Goal: Task Accomplishment & Management: Use online tool/utility

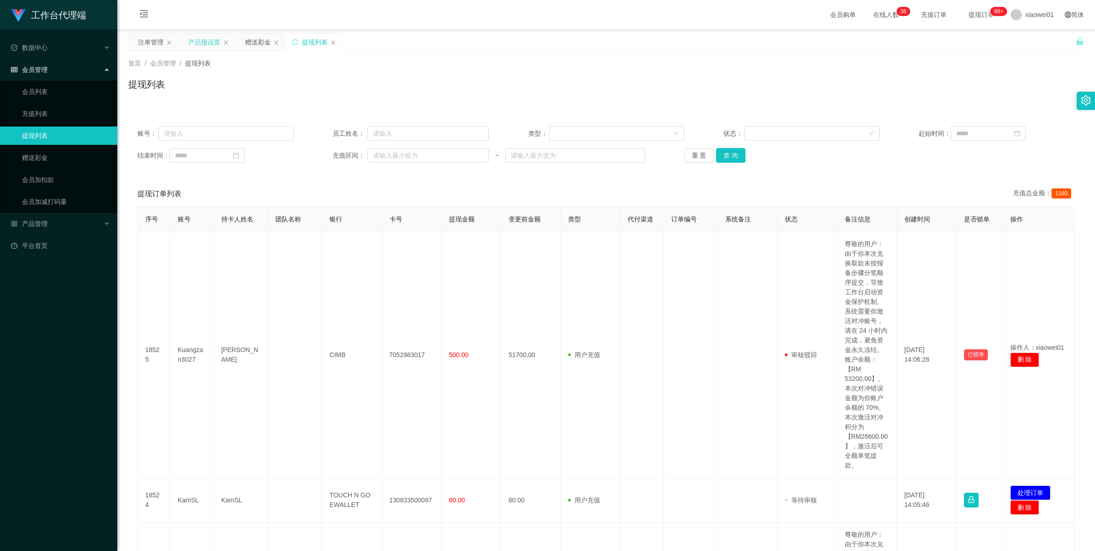
click at [197, 42] on div "产品预设置" at bounding box center [204, 41] width 32 height 17
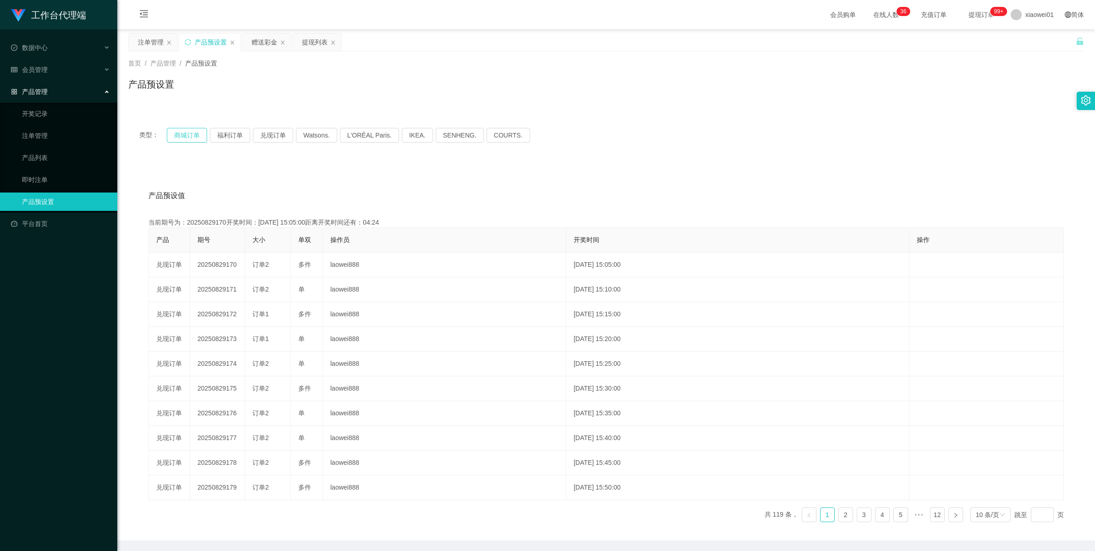
click at [188, 137] on button "商城订单" at bounding box center [187, 135] width 40 height 15
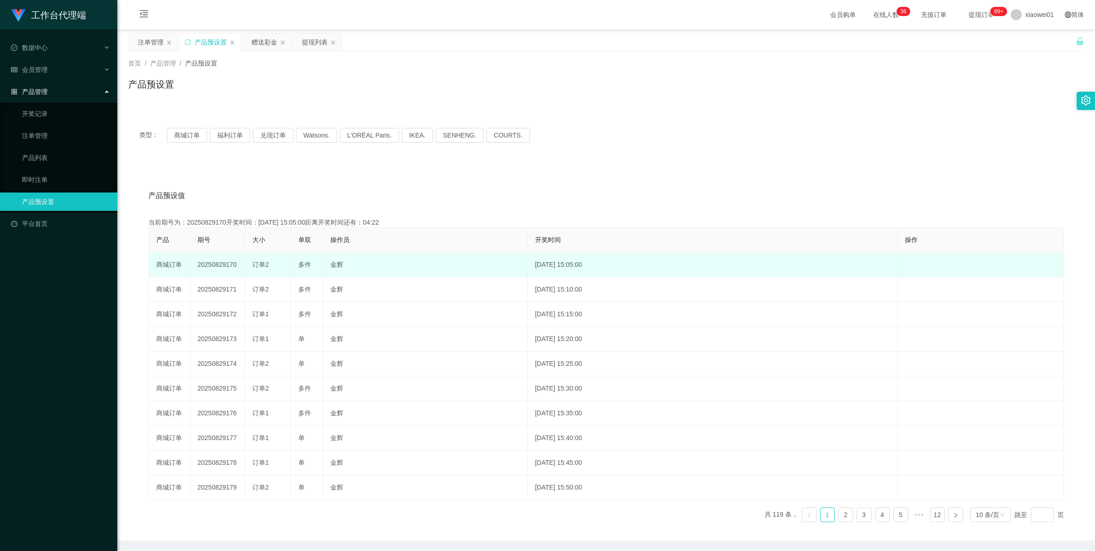
click at [216, 262] on td "20250829170" at bounding box center [217, 264] width 55 height 25
copy td "20250829170"
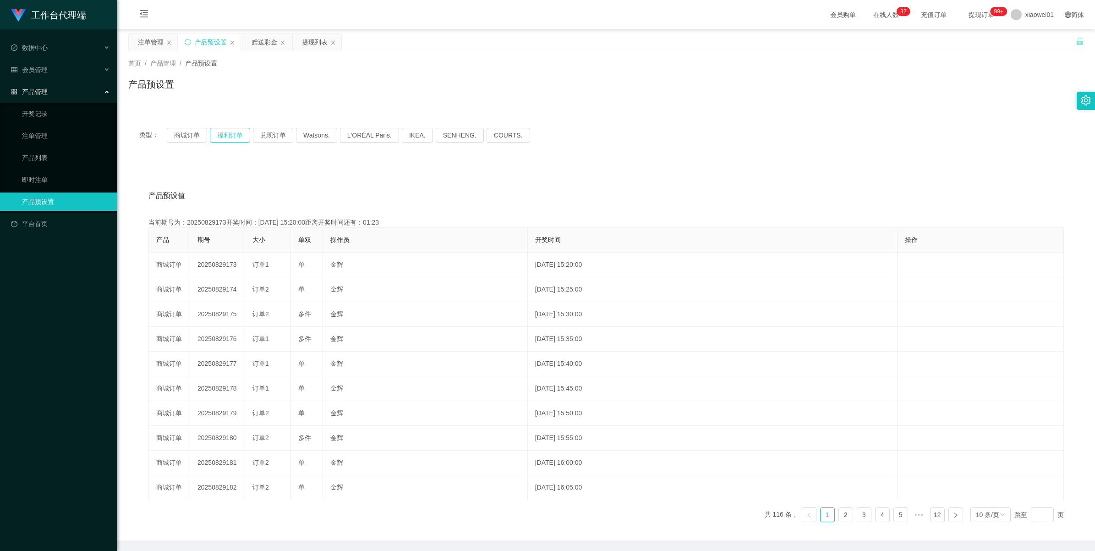
click at [232, 132] on button "福利订单" at bounding box center [230, 135] width 40 height 15
click at [215, 140] on button "福利订单" at bounding box center [230, 135] width 40 height 15
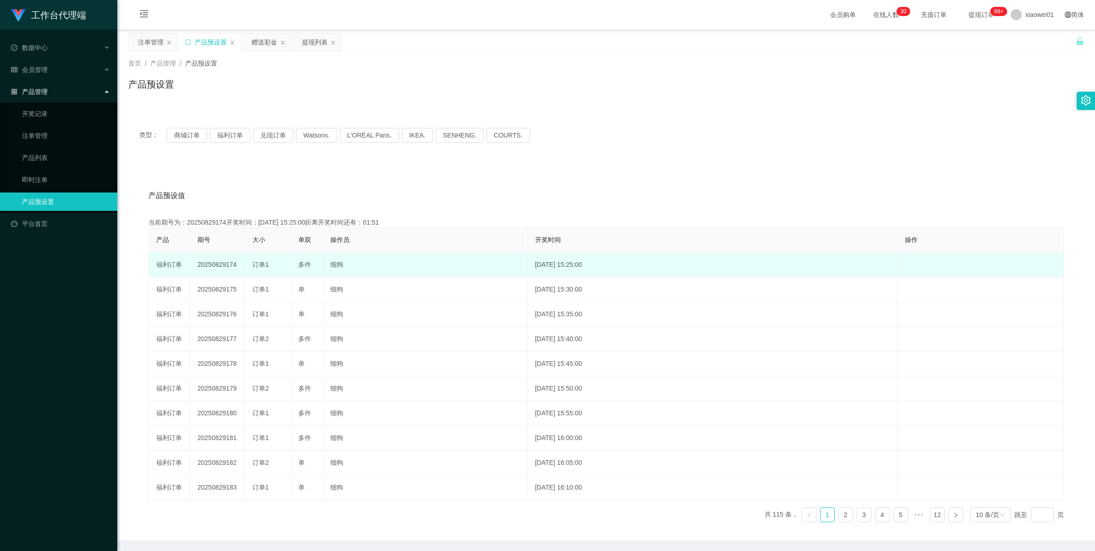
click at [213, 261] on td "20250829174" at bounding box center [217, 264] width 55 height 25
copy td "20250829174"
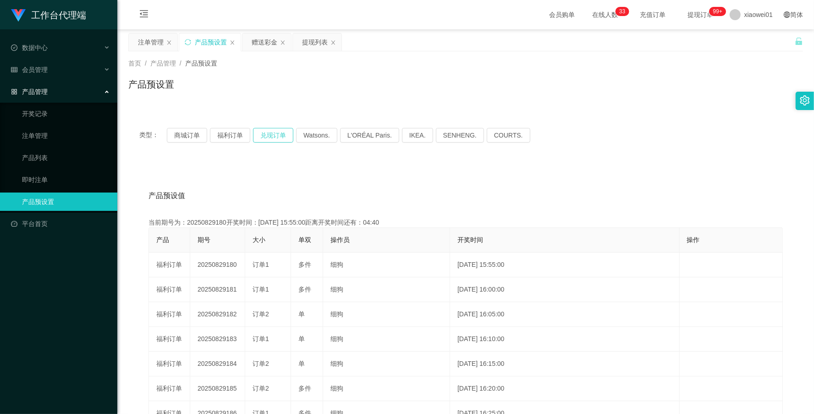
click at [271, 135] on button "兑现订单" at bounding box center [273, 135] width 40 height 15
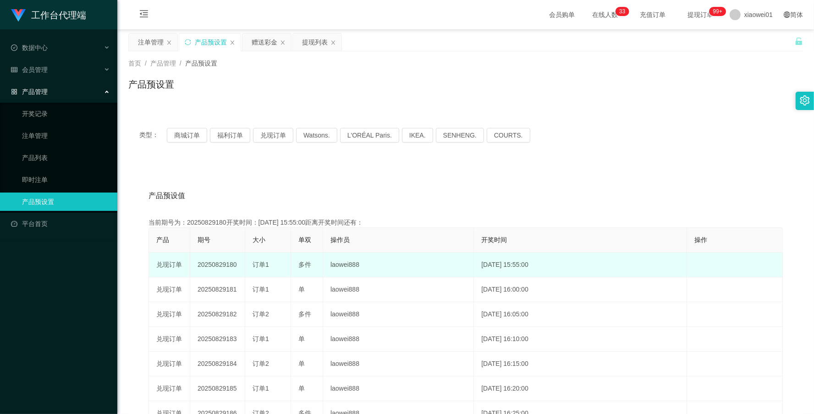
click at [218, 263] on td "20250829180" at bounding box center [217, 264] width 55 height 25
copy td "20250829180"
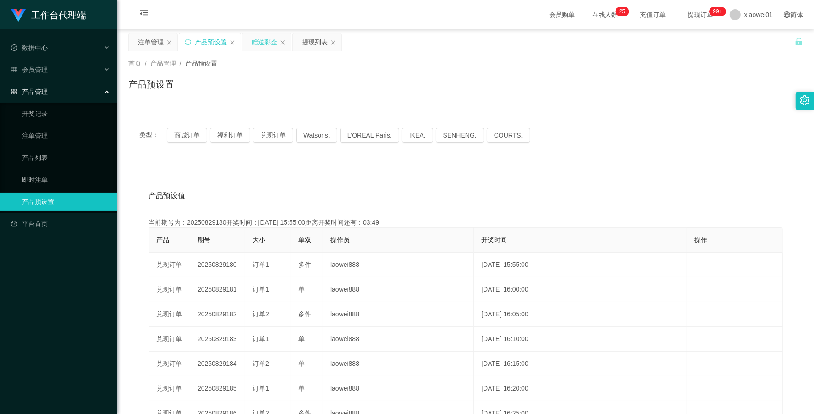
click at [251, 35] on div "赠送彩金" at bounding box center [266, 41] width 49 height 17
click at [265, 42] on div "赠送彩金" at bounding box center [264, 41] width 26 height 17
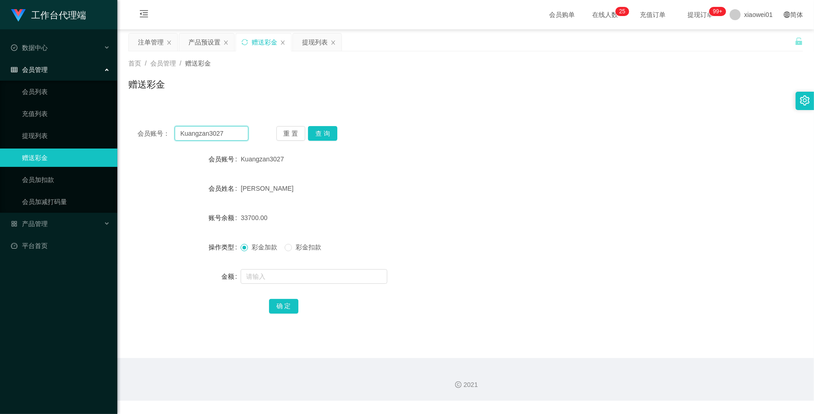
drag, startPoint x: 232, startPoint y: 136, endPoint x: -13, endPoint y: 130, distance: 244.7
click at [0, 130] on html "工作台代理端 数据中心 会员管理 会员列表 充值列表 提现列表 赠送彩金 会员加扣款 会员加减打码量 产品管理 开奖记录 注单管理 产品列表 即时注单 产品预…" at bounding box center [407, 207] width 814 height 414
paste input "sozai0026"
drag, startPoint x: 217, startPoint y: 130, endPoint x: 56, endPoint y: 119, distance: 160.7
click at [27, 127] on section "工作台代理端 数据中心 会员管理 会员列表 充值列表 提现列表 赠送彩金 会员加扣款 会员加减打码量 产品管理 开奖记录 注单管理 产品列表 即时注单 产品预…" at bounding box center [407, 200] width 814 height 400
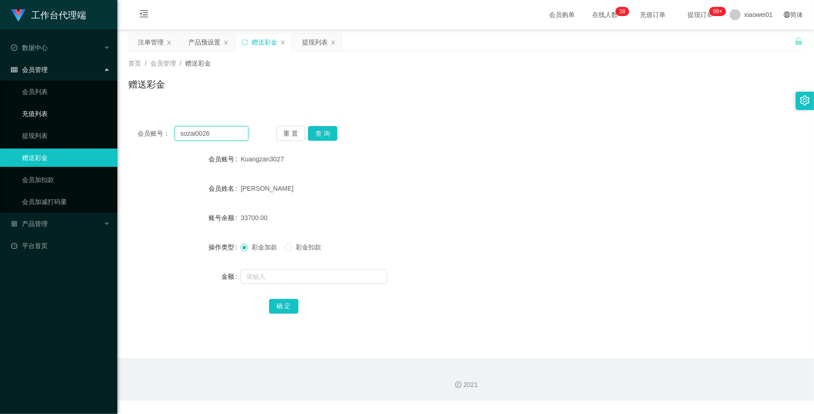
paste input "ohweihuat"
type input "ohweihuat"
click at [333, 131] on button "查 询" at bounding box center [322, 133] width 29 height 15
click at [330, 131] on button "查 询" at bounding box center [322, 133] width 29 height 15
click at [330, 131] on button "查 询" at bounding box center [327, 133] width 39 height 15
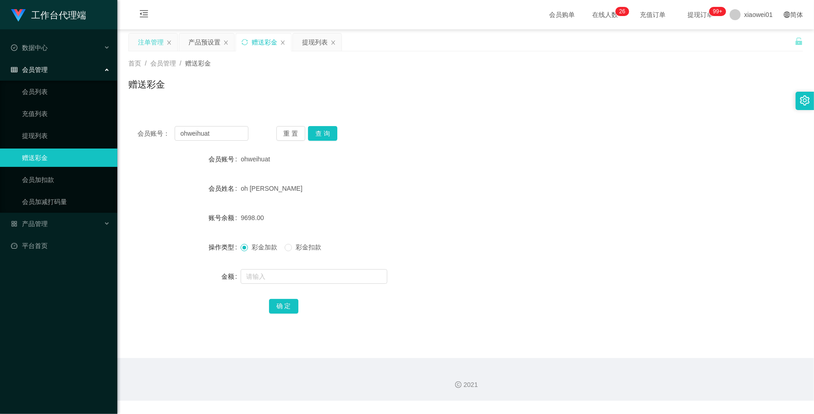
click at [152, 39] on div "注单管理" at bounding box center [151, 41] width 26 height 17
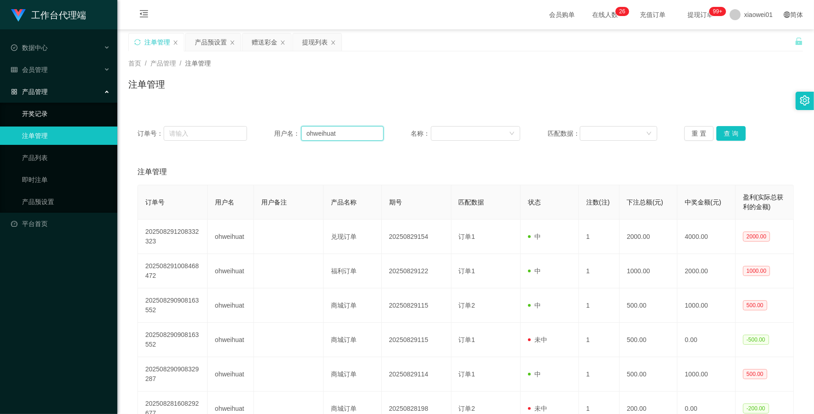
drag, startPoint x: 349, startPoint y: 138, endPoint x: 49, endPoint y: 120, distance: 300.1
click at [49, 120] on section "工作台代理端 数据中心 会员管理 会员列表 充值列表 提现列表 赠送彩金 会员加扣款 会员加减打码量 产品管理 开奖记录 注单管理 产品列表 即时注单 产品预…" at bounding box center [407, 283] width 814 height 566
click at [722, 132] on button "查 询" at bounding box center [730, 133] width 29 height 15
click at [722, 132] on div "重 置 查 询" at bounding box center [738, 133] width 109 height 15
click at [722, 132] on button "查 询" at bounding box center [730, 133] width 29 height 15
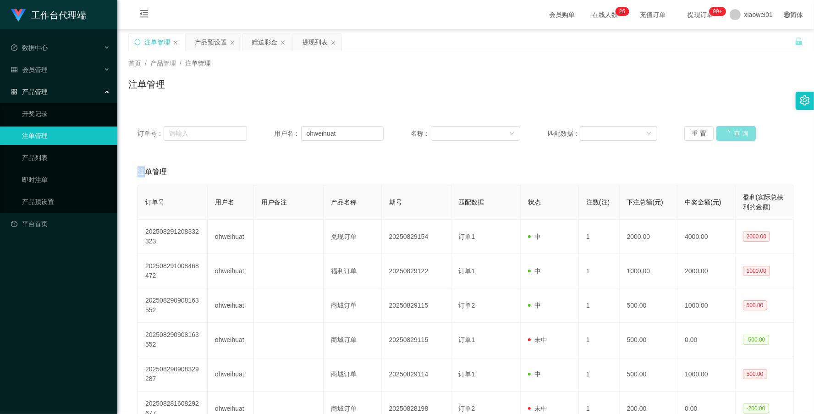
click at [722, 132] on button "查 询" at bounding box center [735, 133] width 39 height 15
click at [722, 132] on button "查 询" at bounding box center [730, 133] width 29 height 15
click at [264, 48] on div "赠送彩金" at bounding box center [264, 41] width 26 height 17
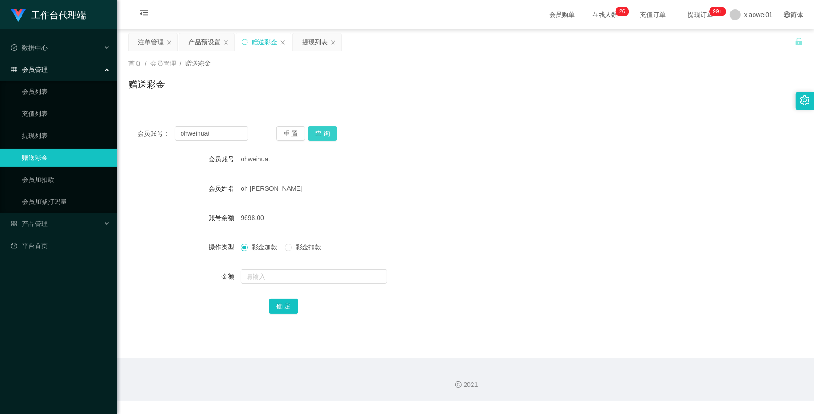
click at [312, 131] on button "查 询" at bounding box center [322, 133] width 29 height 15
drag, startPoint x: 220, startPoint y: 136, endPoint x: 85, endPoint y: 128, distance: 135.3
click at [36, 131] on section "工作台代理端 数据中心 会员管理 会员列表 充值列表 提现列表 赠送彩金 会员加扣款 会员加减打码量 产品管理 开奖记录 注单管理 产品列表 即时注单 产品预…" at bounding box center [407, 200] width 814 height 400
paste input "sozai0026"
type input "sozai0026"
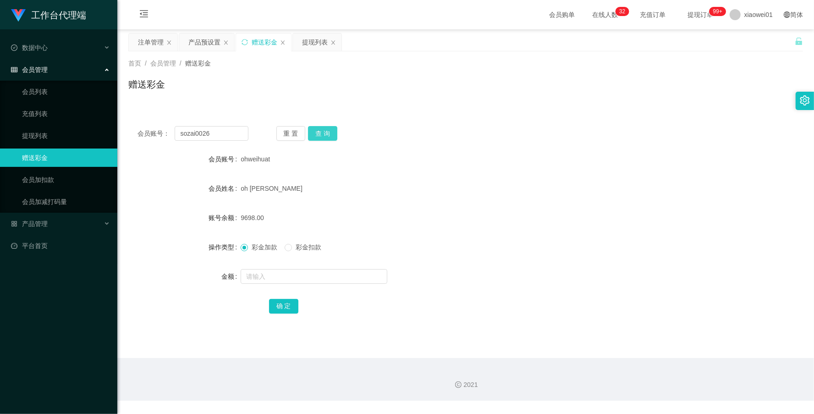
click at [315, 130] on button "查 询" at bounding box center [322, 133] width 29 height 15
click at [263, 273] on input "text" at bounding box center [313, 276] width 147 height 15
type input "2800"
click at [280, 298] on div "确 定" at bounding box center [466, 305] width 394 height 18
click at [277, 306] on button "确 定" at bounding box center [283, 306] width 29 height 15
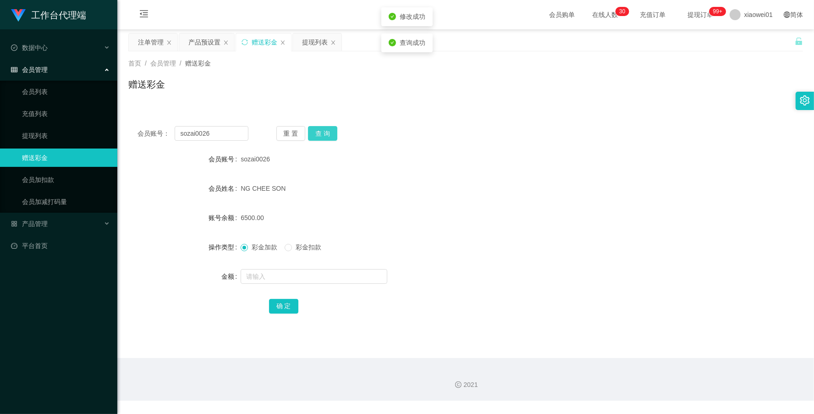
click at [314, 129] on button "查 询" at bounding box center [322, 133] width 29 height 15
click at [146, 43] on div "注单管理" at bounding box center [151, 41] width 26 height 17
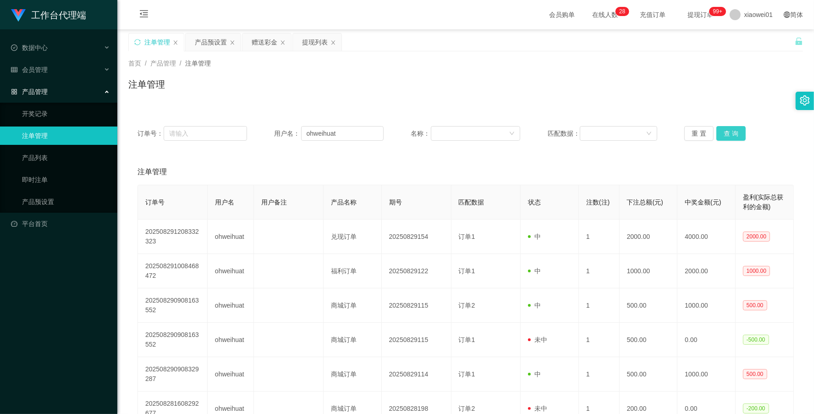
click at [724, 138] on button "查 询" at bounding box center [730, 133] width 29 height 15
click at [724, 138] on button "查 询" at bounding box center [735, 133] width 39 height 15
click at [724, 138] on div "重 置 查 询" at bounding box center [738, 133] width 109 height 15
click at [724, 138] on button "查 询" at bounding box center [730, 133] width 29 height 15
click at [724, 138] on div "重 置 查 询" at bounding box center [738, 133] width 109 height 15
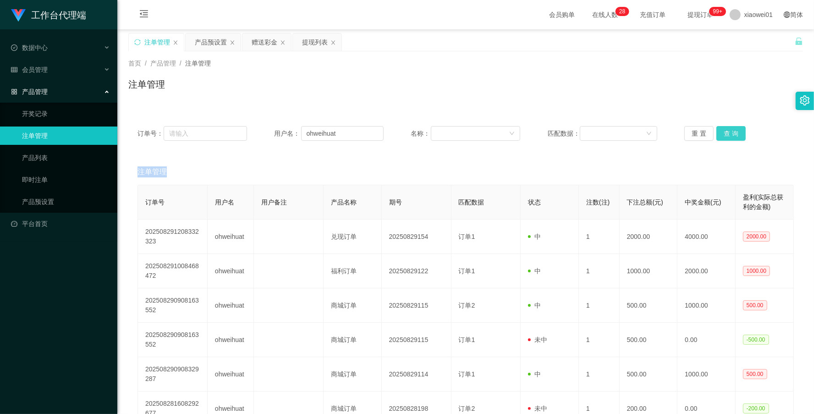
click at [724, 138] on button "查 询" at bounding box center [730, 133] width 29 height 15
click at [724, 138] on div "重 置 查 询" at bounding box center [738, 133] width 109 height 15
click at [724, 138] on button "查 询" at bounding box center [730, 133] width 29 height 15
click at [724, 138] on div "重 置 查 询" at bounding box center [738, 133] width 109 height 15
click at [724, 138] on button "查 询" at bounding box center [730, 133] width 29 height 15
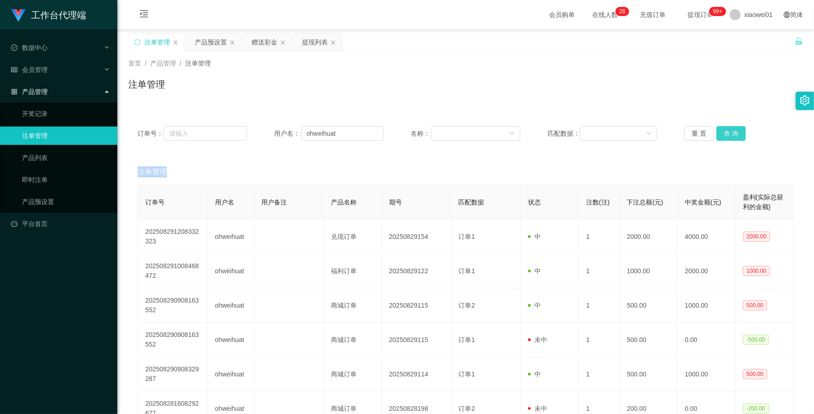
click at [724, 138] on div "重 置 查 询" at bounding box center [738, 133] width 109 height 15
click at [724, 138] on button "查 询" at bounding box center [730, 133] width 29 height 15
click at [724, 138] on div "重 置 查 询" at bounding box center [738, 133] width 109 height 15
click at [724, 138] on button "查 询" at bounding box center [730, 133] width 29 height 15
click at [720, 136] on button "查 询" at bounding box center [730, 133] width 29 height 15
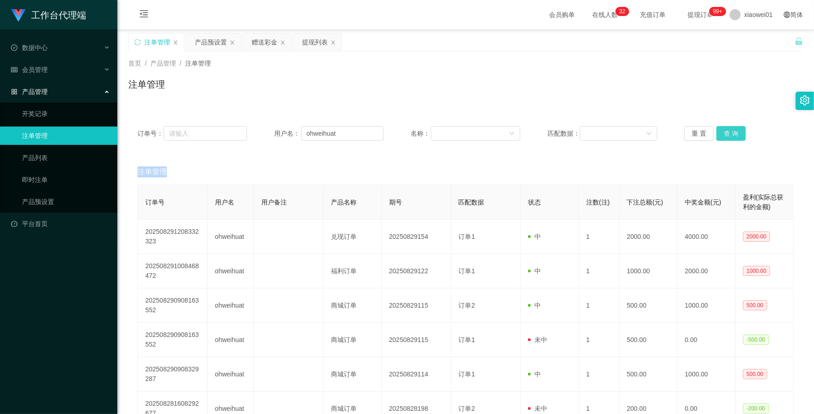
click at [720, 136] on div "重 置 查 询" at bounding box center [738, 133] width 109 height 15
click at [720, 136] on button "查 询" at bounding box center [730, 133] width 29 height 15
click at [720, 136] on button "查 询" at bounding box center [735, 133] width 39 height 15
click at [720, 136] on div "重 置 查 询" at bounding box center [738, 133] width 109 height 15
click at [720, 136] on button "查 询" at bounding box center [730, 133] width 29 height 15
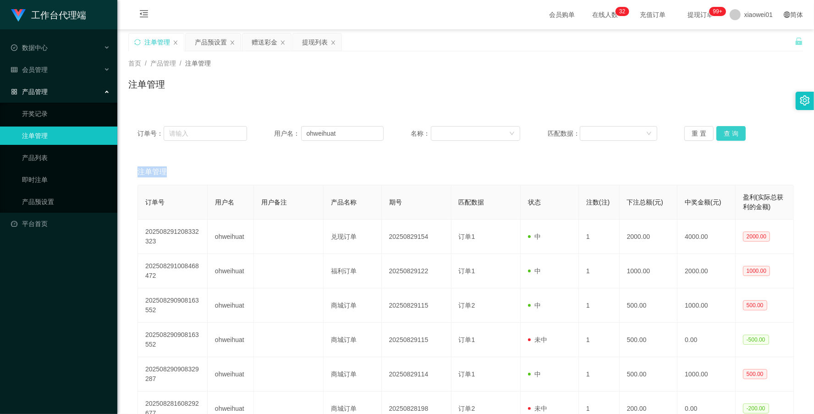
click at [720, 136] on div "重 置 查 询" at bounding box center [738, 133] width 109 height 15
click at [720, 136] on button "查 询" at bounding box center [730, 133] width 29 height 15
click at [720, 136] on div "重 置 查 询" at bounding box center [738, 133] width 109 height 15
click at [720, 136] on button "查 询" at bounding box center [730, 133] width 29 height 15
click at [720, 136] on div "重 置 查 询" at bounding box center [738, 133] width 109 height 15
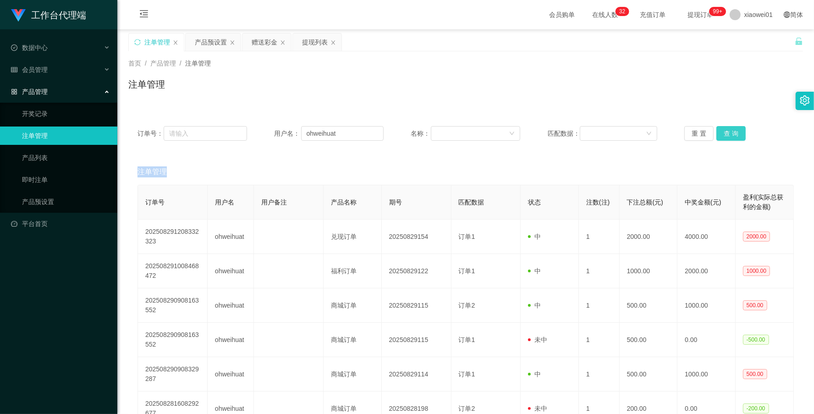
click at [720, 136] on button "查 询" at bounding box center [730, 133] width 29 height 15
click at [720, 136] on div "重 置 查 询" at bounding box center [738, 133] width 109 height 15
click at [720, 136] on button "查 询" at bounding box center [730, 133] width 29 height 15
click at [720, 136] on div "重 置 查 询" at bounding box center [738, 133] width 109 height 15
click at [720, 136] on button "查 询" at bounding box center [730, 133] width 29 height 15
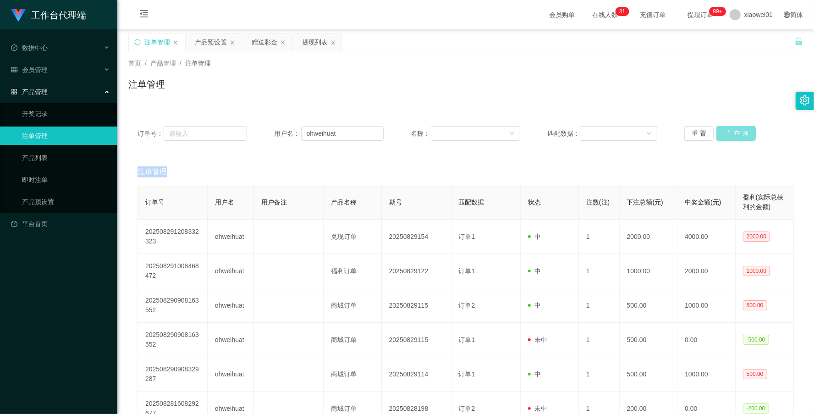
click at [720, 136] on div "重 置 查 询" at bounding box center [738, 133] width 109 height 15
click at [720, 136] on button "查 询" at bounding box center [730, 133] width 29 height 15
click at [720, 136] on div "重 置 查 询" at bounding box center [738, 133] width 109 height 15
click at [720, 136] on button "查 询" at bounding box center [730, 133] width 29 height 15
click at [720, 136] on div "重 置 查 询" at bounding box center [738, 133] width 109 height 15
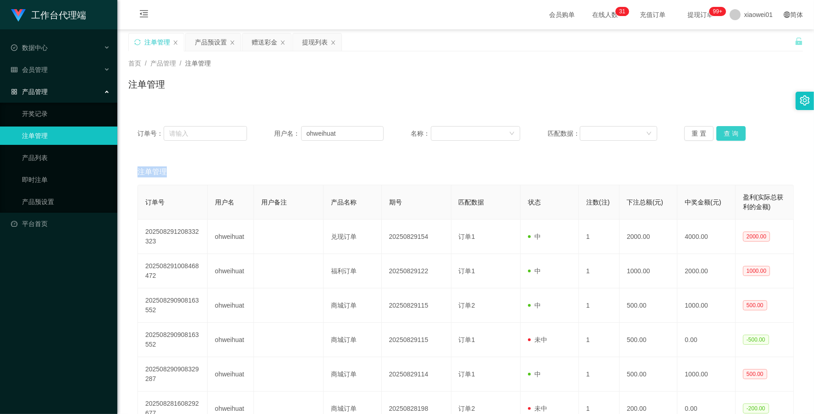
click at [720, 136] on button "查 询" at bounding box center [730, 133] width 29 height 15
click at [720, 136] on div "重 置 查 询" at bounding box center [738, 133] width 109 height 15
click at [720, 135] on button "查 询" at bounding box center [730, 133] width 29 height 15
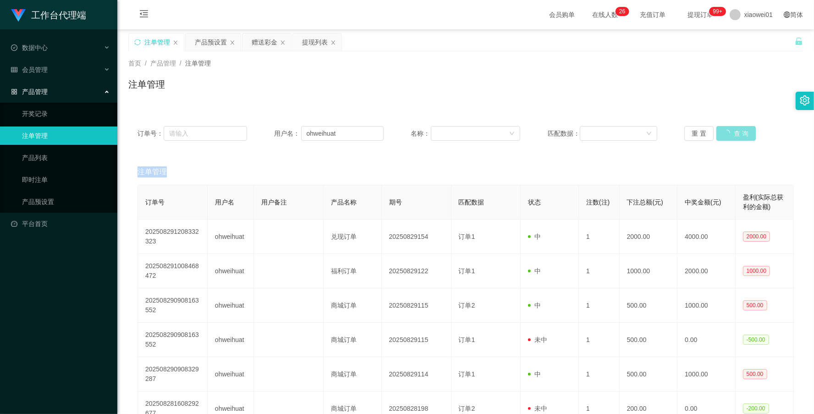
click at [720, 135] on div "重 置 查 询" at bounding box center [738, 133] width 109 height 15
click at [720, 135] on button "查 询" at bounding box center [730, 133] width 29 height 15
click at [164, 42] on div "注单管理" at bounding box center [157, 41] width 26 height 17
click at [721, 137] on button "查 询" at bounding box center [730, 133] width 29 height 15
click at [721, 137] on div "重 置 查 询" at bounding box center [738, 133] width 109 height 15
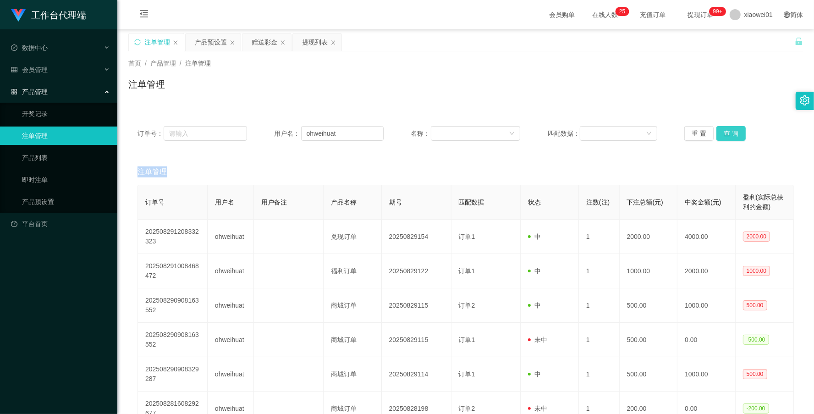
click at [721, 137] on button "查 询" at bounding box center [730, 133] width 29 height 15
click at [721, 137] on div "重 置 查 询" at bounding box center [738, 133] width 109 height 15
drag, startPoint x: 356, startPoint y: 137, endPoint x: 219, endPoint y: 131, distance: 137.5
click at [219, 131] on div "订单号： 用户名： ohweihuat 名称： 匹配数据： 重 置 查 询" at bounding box center [465, 133] width 656 height 15
paste input "a7976211"
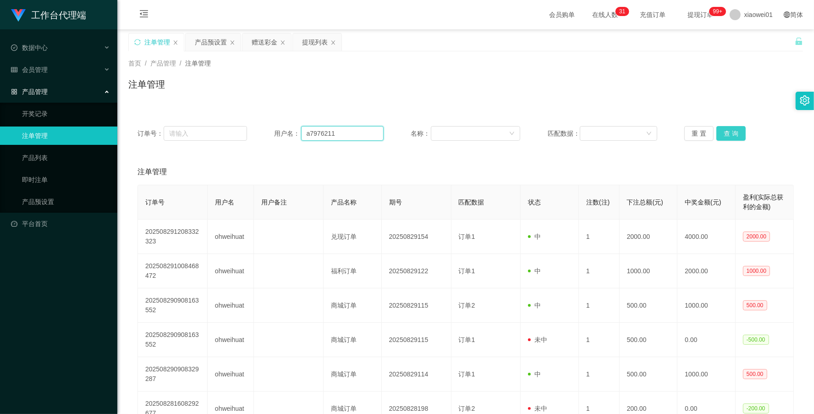
type input "a7976211"
click at [723, 128] on button "查 询" at bounding box center [730, 133] width 29 height 15
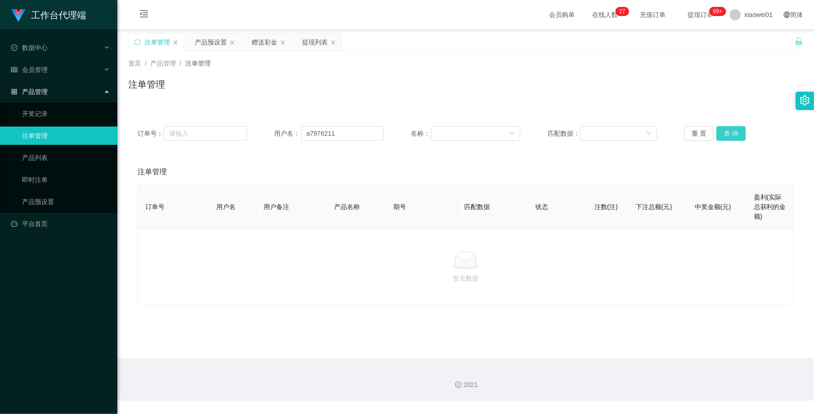
click at [718, 129] on button "查 询" at bounding box center [730, 133] width 29 height 15
click at [721, 129] on button "查 询" at bounding box center [730, 133] width 29 height 15
drag, startPoint x: 148, startPoint y: 48, endPoint x: 155, endPoint y: 52, distance: 8.2
click at [148, 48] on div "注单管理" at bounding box center [157, 41] width 26 height 17
drag, startPoint x: 355, startPoint y: 135, endPoint x: 235, endPoint y: 124, distance: 121.0
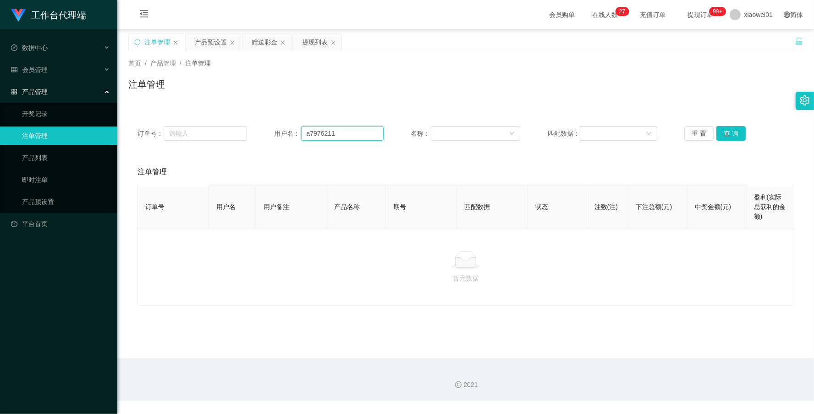
click at [220, 125] on div "订单号： 用户名： a7976211 名称： 匹配数据： 重 置 查 询" at bounding box center [465, 133] width 674 height 33
click at [734, 131] on button "查 询" at bounding box center [730, 133] width 29 height 15
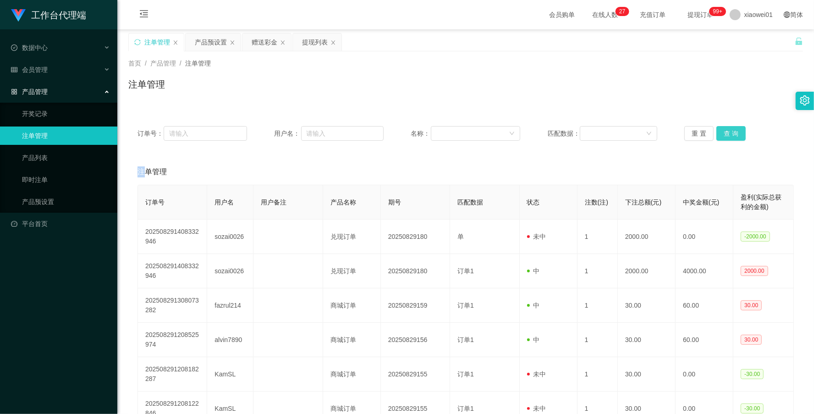
click at [734, 131] on div "重 置 查 询" at bounding box center [738, 133] width 109 height 15
click at [725, 135] on button "查 询" at bounding box center [730, 133] width 29 height 15
click at [725, 135] on div "重 置 查 询" at bounding box center [738, 133] width 109 height 15
click at [725, 135] on button "查 询" at bounding box center [730, 133] width 29 height 15
click at [725, 135] on div "重 置 查 询" at bounding box center [738, 133] width 109 height 15
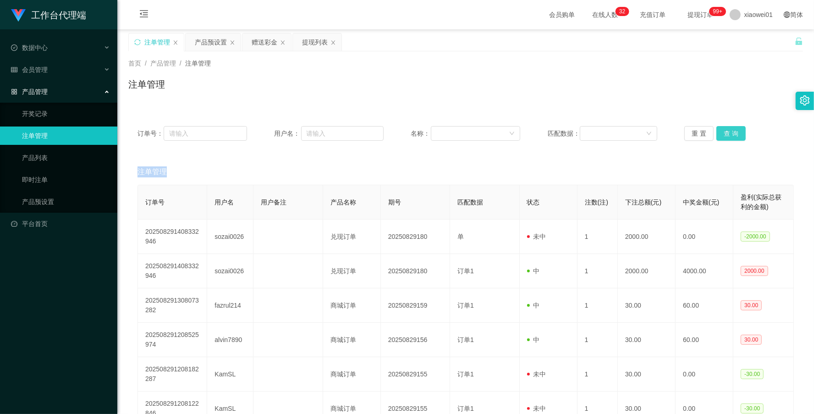
click at [725, 135] on button "查 询" at bounding box center [730, 133] width 29 height 15
click at [725, 135] on div "重 置 查 询" at bounding box center [738, 133] width 109 height 15
click at [725, 135] on button "查 询" at bounding box center [730, 133] width 29 height 15
click at [725, 135] on div "重 置 查 询" at bounding box center [738, 133] width 109 height 15
click at [725, 135] on button "查 询" at bounding box center [730, 133] width 29 height 15
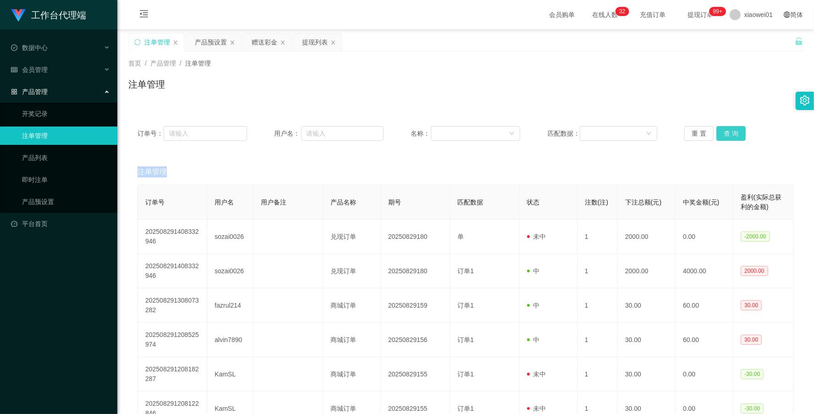
click at [725, 135] on div "重 置 查 询" at bounding box center [738, 133] width 109 height 15
click at [725, 135] on button "查 询" at bounding box center [730, 133] width 29 height 15
click at [725, 135] on div "重 置 查 询" at bounding box center [738, 133] width 109 height 15
click at [725, 135] on button "查 询" at bounding box center [730, 133] width 29 height 15
click at [725, 135] on div "重 置 查 询" at bounding box center [738, 133] width 109 height 15
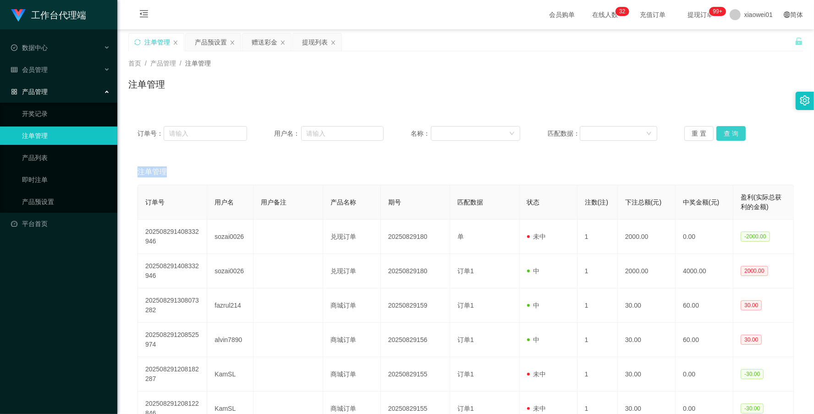
click at [725, 135] on button "查 询" at bounding box center [730, 133] width 29 height 15
click at [725, 135] on div "重 置 查 询" at bounding box center [738, 133] width 109 height 15
click at [725, 135] on button "查 询" at bounding box center [730, 133] width 29 height 15
click at [725, 135] on div "重 置 查 询" at bounding box center [738, 133] width 109 height 15
click at [725, 135] on button "查 询" at bounding box center [730, 133] width 29 height 15
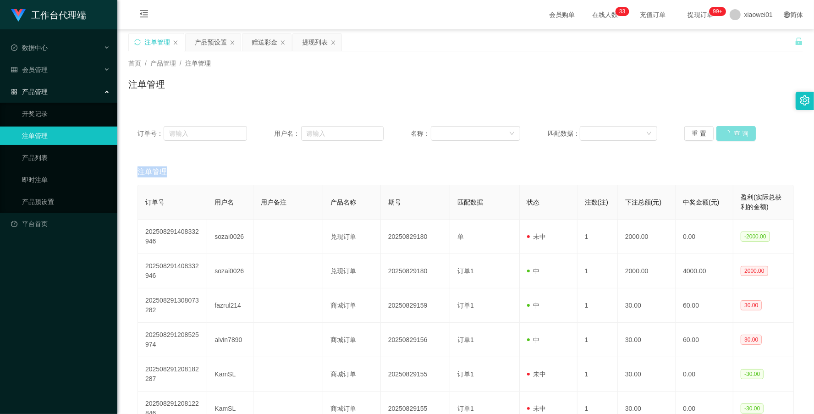
click at [725, 135] on div "重 置 查 询" at bounding box center [738, 133] width 109 height 15
click at [725, 135] on button "查 询" at bounding box center [730, 133] width 29 height 15
click at [205, 37] on div "产品预设置" at bounding box center [211, 41] width 32 height 17
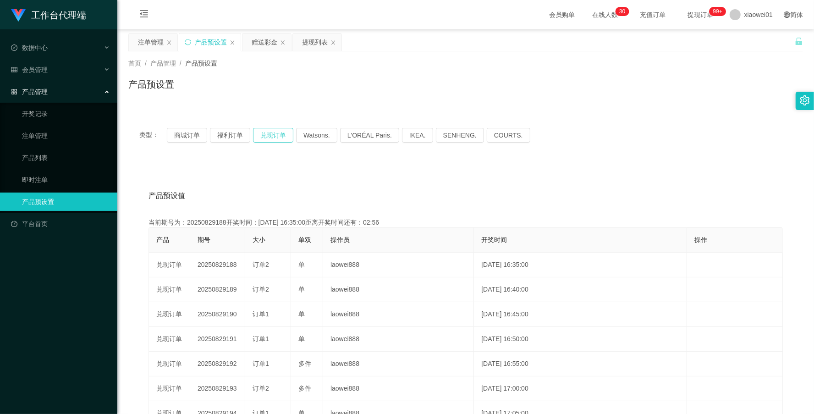
click at [275, 134] on button "兑现订单" at bounding box center [273, 135] width 40 height 15
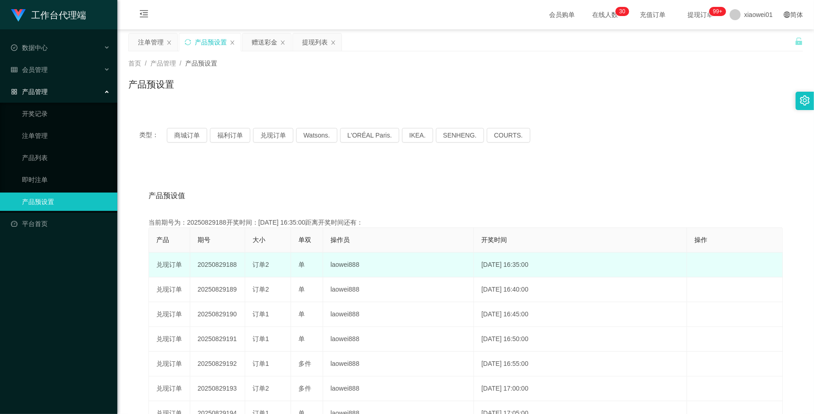
click at [214, 264] on td "20250829188" at bounding box center [217, 264] width 55 height 25
copy td "20250829188"
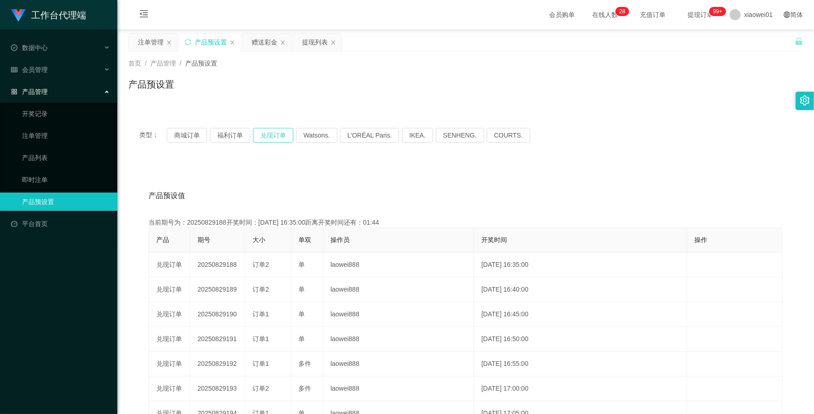
click at [275, 132] on button "兑现订单" at bounding box center [273, 135] width 40 height 15
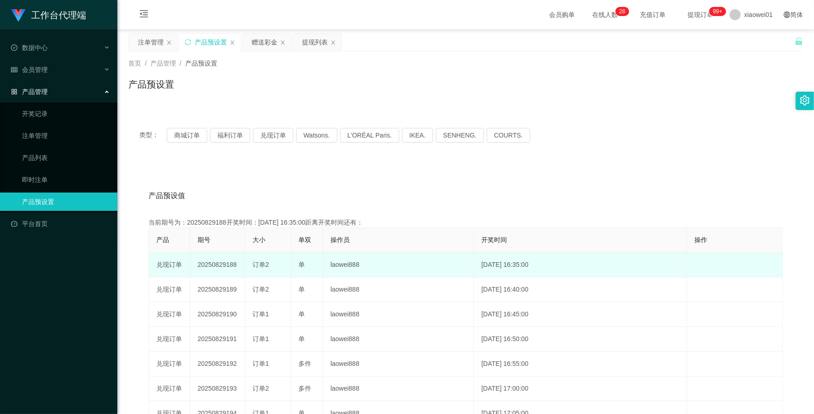
click at [221, 263] on td "20250829188" at bounding box center [217, 264] width 55 height 25
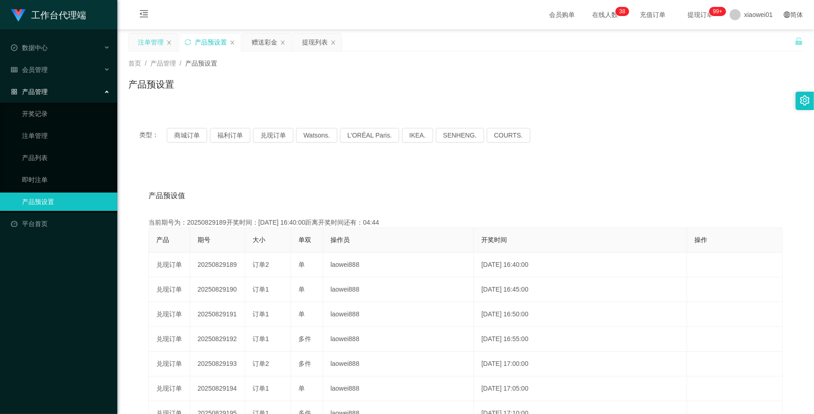
click at [154, 42] on div "注单管理" at bounding box center [151, 41] width 26 height 17
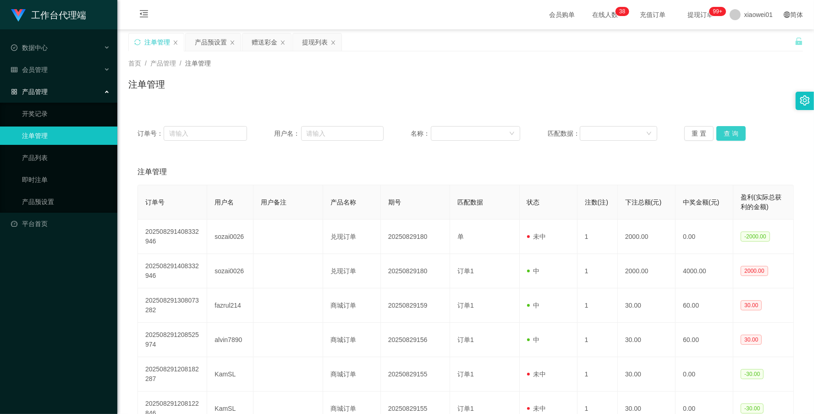
click at [727, 135] on button "查 询" at bounding box center [730, 133] width 29 height 15
click at [727, 135] on div "重 置 查 询" at bounding box center [738, 133] width 109 height 15
click at [727, 135] on button "查 询" at bounding box center [730, 133] width 29 height 15
click at [727, 135] on div "重 置 查 询" at bounding box center [738, 133] width 109 height 15
click at [727, 135] on button "查 询" at bounding box center [730, 133] width 29 height 15
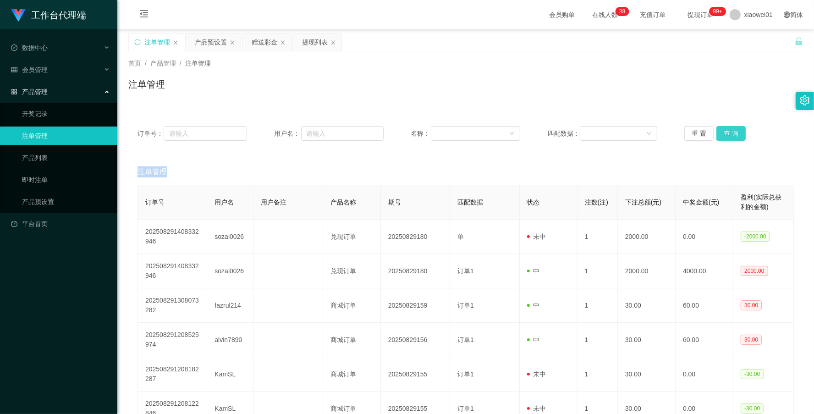
click at [727, 135] on div "重 置 查 询" at bounding box center [738, 133] width 109 height 15
click at [727, 135] on button "查 询" at bounding box center [730, 133] width 29 height 15
click at [727, 135] on div "重 置 查 询" at bounding box center [738, 133] width 109 height 15
click at [727, 135] on button "查 询" at bounding box center [730, 133] width 29 height 15
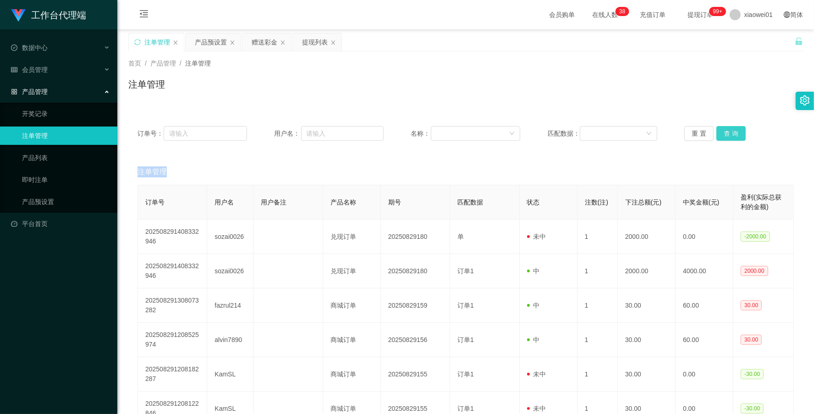
click at [727, 135] on button "查 询" at bounding box center [730, 133] width 29 height 15
click at [727, 135] on div "重 置 查 询" at bounding box center [738, 133] width 109 height 15
click at [727, 135] on button "查 询" at bounding box center [730, 133] width 29 height 15
click at [757, 19] on span "xiaowei01" at bounding box center [758, 14] width 28 height 29
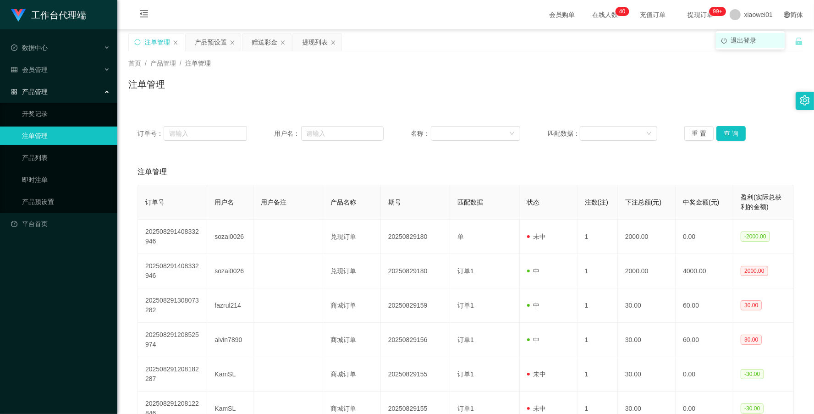
click at [741, 47] on li "退出登录" at bounding box center [750, 40] width 69 height 15
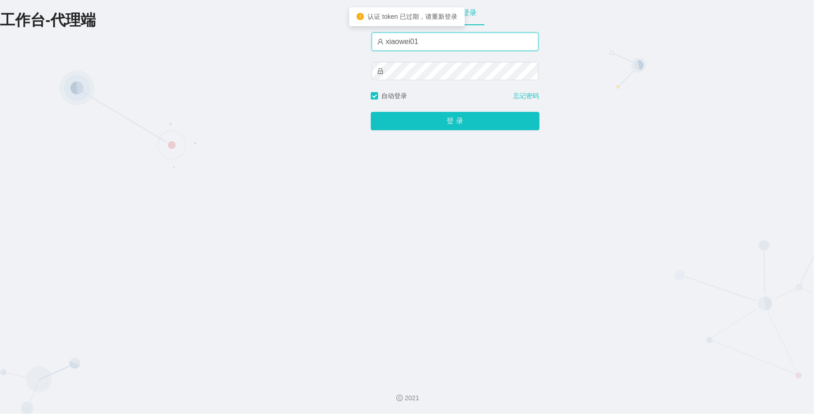
click at [445, 44] on input "xiaowei01" at bounding box center [455, 42] width 167 height 18
type input "xiaowei02"
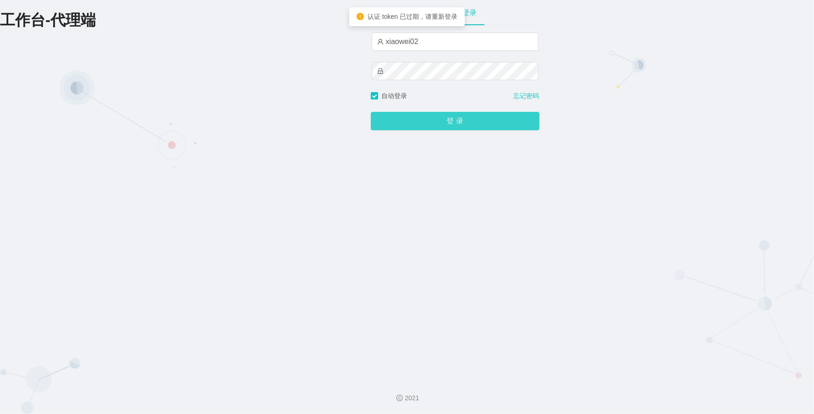
click at [449, 124] on button "登 录" at bounding box center [455, 121] width 169 height 18
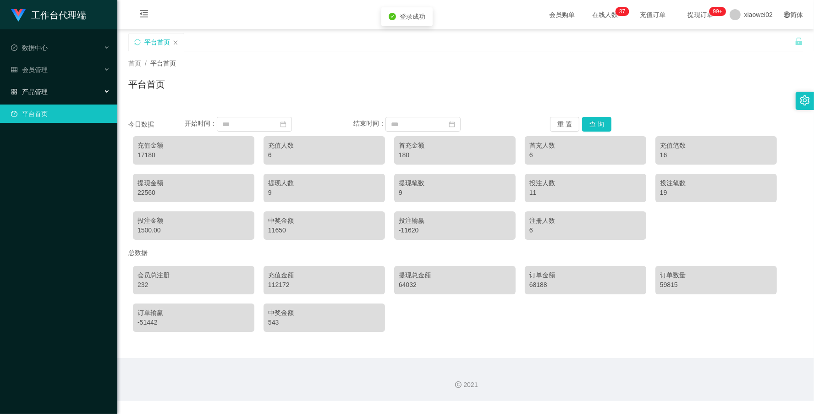
click at [41, 93] on span "产品管理" at bounding box center [29, 91] width 37 height 7
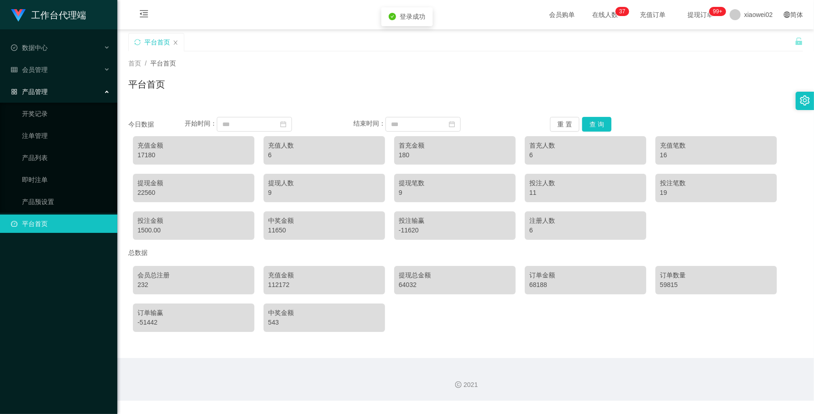
click at [38, 191] on ul "开奖记录 注单管理 产品列表 即时注单 产品预设置" at bounding box center [58, 158] width 117 height 110
click at [38, 196] on link "产品预设置" at bounding box center [66, 201] width 88 height 18
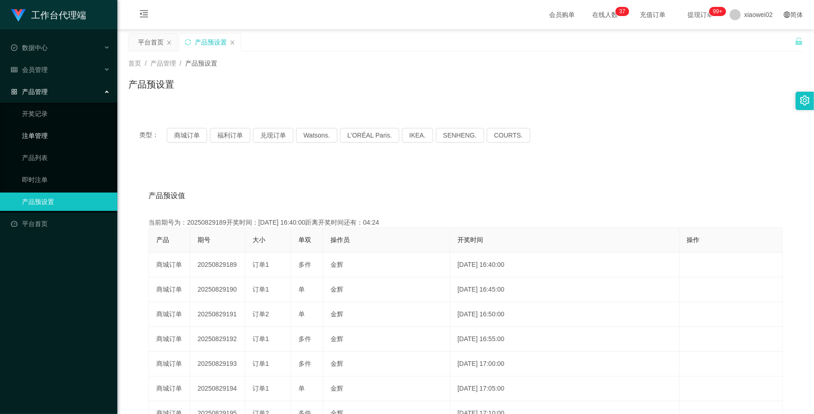
click at [52, 131] on link "注单管理" at bounding box center [66, 135] width 88 height 18
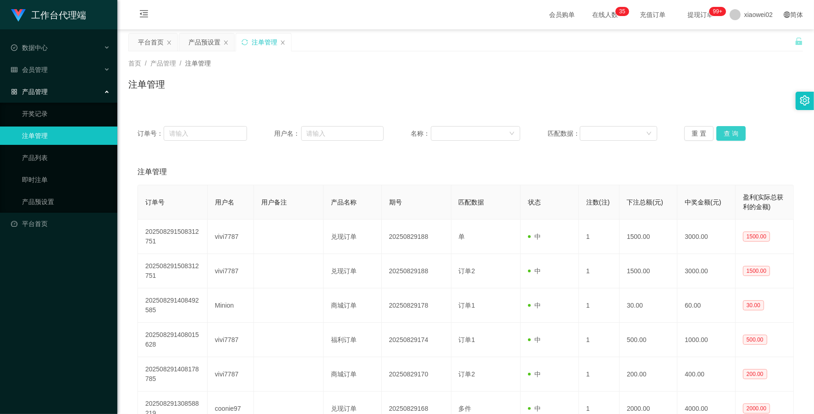
click at [735, 130] on button "查 询" at bounding box center [730, 133] width 29 height 15
click at [735, 130] on div "重 置 查 询" at bounding box center [738, 133] width 109 height 15
click at [735, 130] on button "查 询" at bounding box center [730, 133] width 29 height 15
click at [735, 130] on div "重 置 查 询" at bounding box center [738, 133] width 109 height 15
click at [735, 130] on button "查 询" at bounding box center [730, 133] width 29 height 15
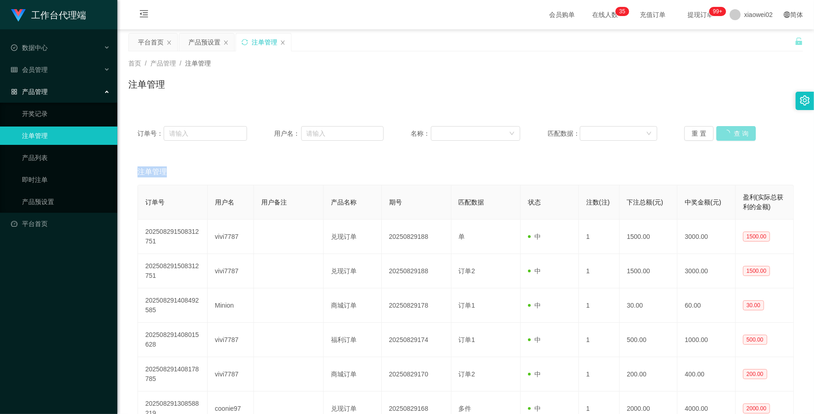
click at [735, 130] on div "重 置 查 询" at bounding box center [738, 133] width 109 height 15
click at [735, 130] on button "查 询" at bounding box center [730, 133] width 29 height 15
click at [735, 130] on div "重 置 查 询" at bounding box center [738, 133] width 109 height 15
click at [735, 130] on button "查 询" at bounding box center [730, 133] width 29 height 15
click at [735, 130] on div "重 置 查 询" at bounding box center [738, 133] width 109 height 15
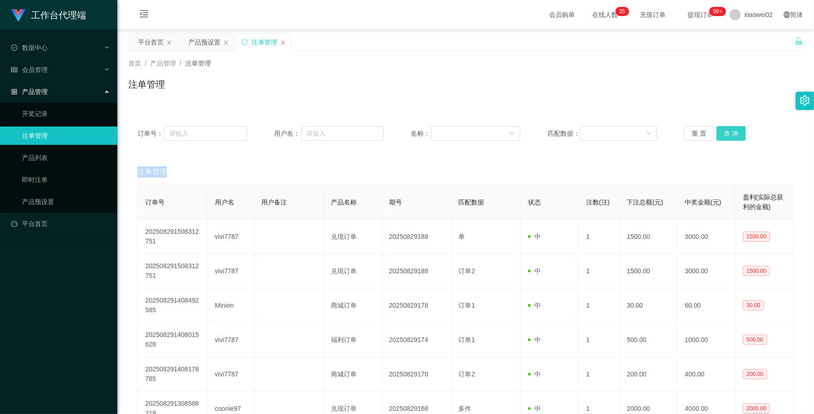
click at [735, 130] on button "查 询" at bounding box center [730, 133] width 29 height 15
click at [735, 130] on div "重 置 查 询" at bounding box center [738, 133] width 109 height 15
click at [735, 130] on button "查 询" at bounding box center [730, 133] width 29 height 15
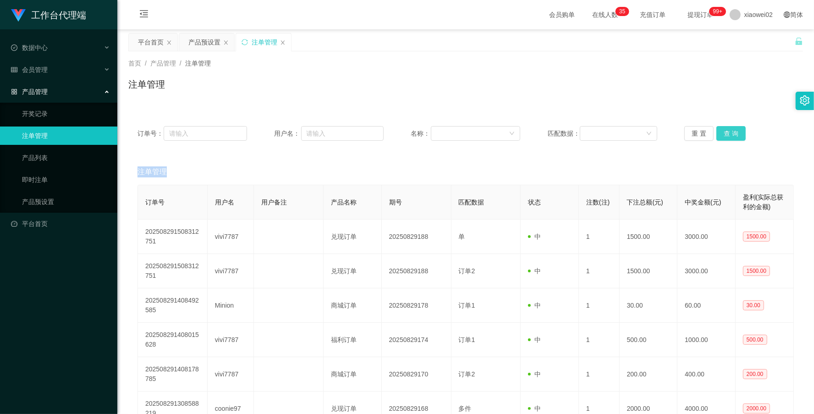
click at [735, 130] on div "重 置 查 询" at bounding box center [738, 133] width 109 height 15
click at [735, 130] on button "查 询" at bounding box center [730, 133] width 29 height 15
click at [735, 130] on div "重 置 查 询" at bounding box center [738, 133] width 109 height 15
click at [735, 130] on button "查 询" at bounding box center [730, 133] width 29 height 15
click at [735, 130] on div "重 置 查 询" at bounding box center [738, 133] width 109 height 15
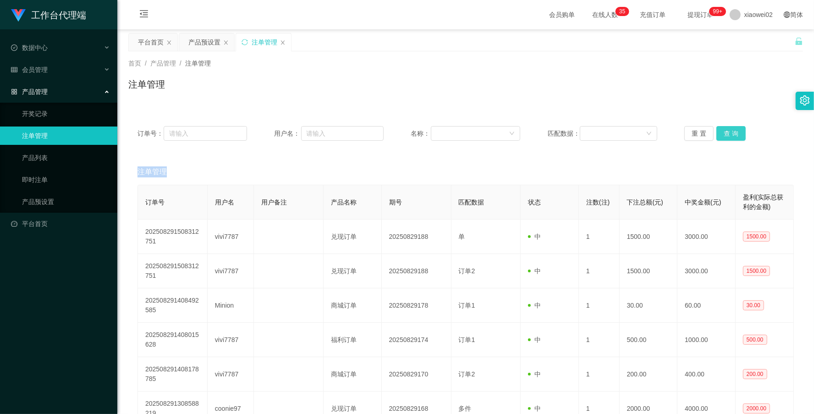
click at [735, 130] on button "查 询" at bounding box center [730, 133] width 29 height 15
click at [735, 130] on div "重 置 查 询" at bounding box center [738, 133] width 109 height 15
click at [735, 130] on button "查 询" at bounding box center [730, 133] width 29 height 15
click at [735, 130] on div "重 置 查 询" at bounding box center [738, 133] width 109 height 15
click at [732, 131] on button "查 询" at bounding box center [730, 133] width 29 height 15
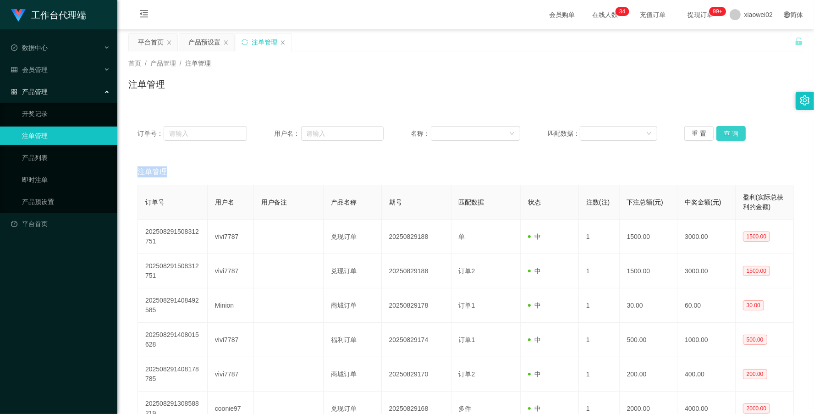
click at [738, 134] on button "查 询" at bounding box center [730, 133] width 29 height 15
click at [738, 134] on div "重 置 查 询" at bounding box center [738, 133] width 109 height 15
click at [738, 134] on button "查 询" at bounding box center [730, 133] width 29 height 15
click at [738, 134] on button "查 询" at bounding box center [735, 133] width 39 height 15
click at [738, 134] on button "查 询" at bounding box center [730, 133] width 29 height 15
